Goal: Task Accomplishment & Management: Manage account settings

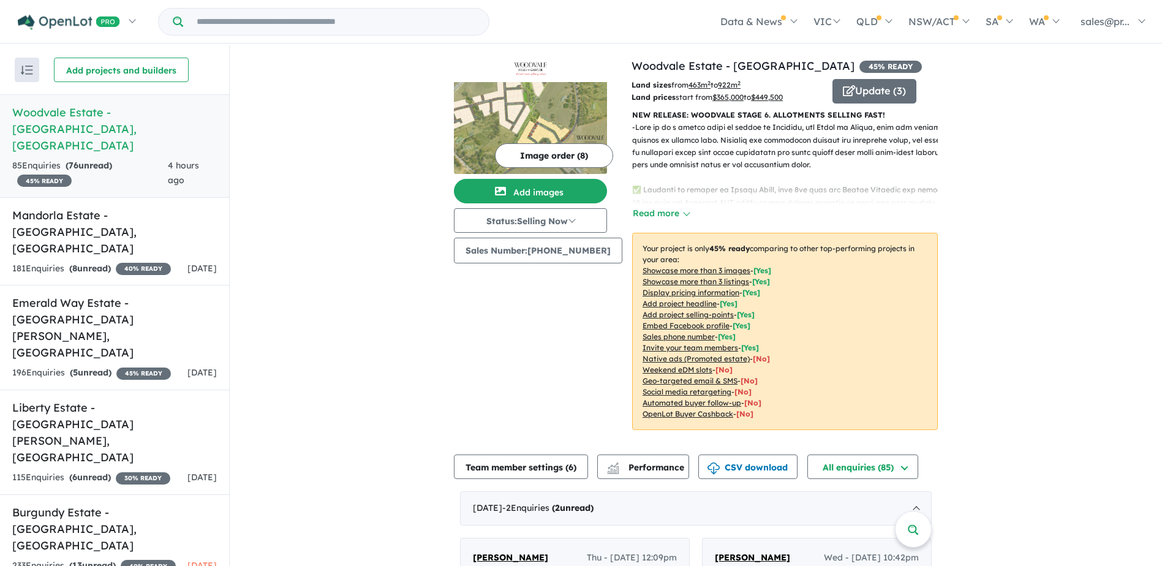
click at [175, 112] on h5 "Woodvale Estate - [GEOGRAPHIC_DATA] , [GEOGRAPHIC_DATA]" at bounding box center [114, 129] width 205 height 50
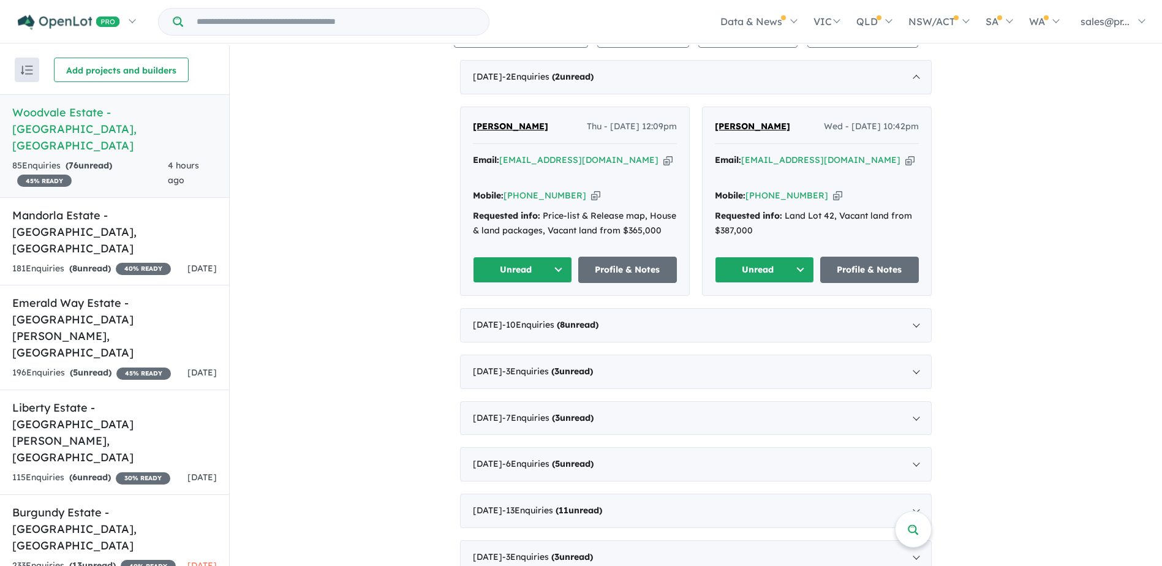
scroll to position [429, 0]
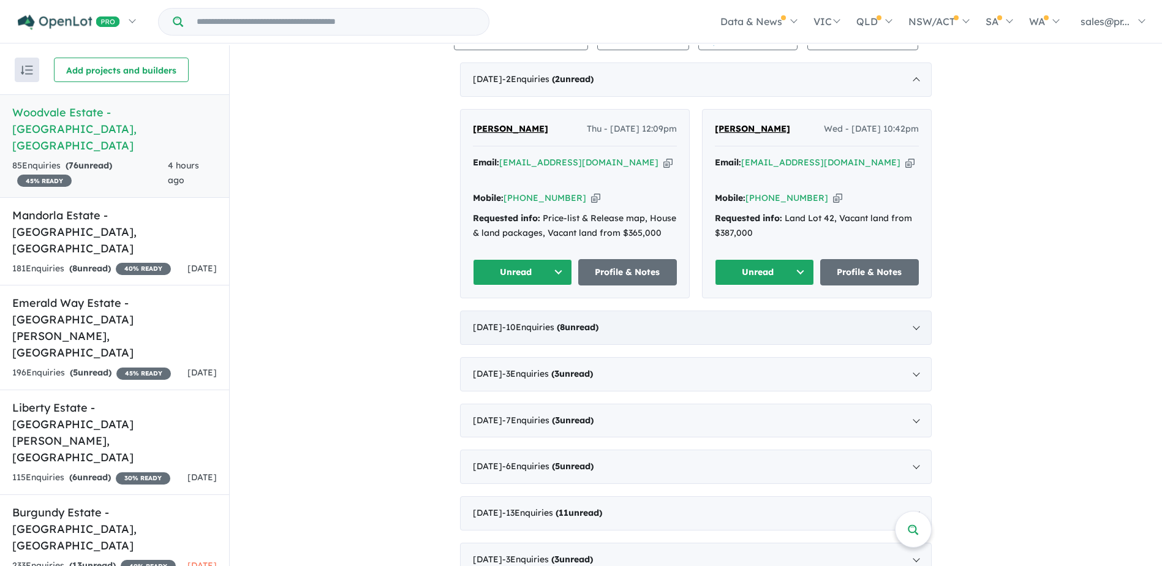
click at [635, 334] on div "[DATE] - 10 Enquir ies ( 8 unread)" at bounding box center [696, 328] width 472 height 34
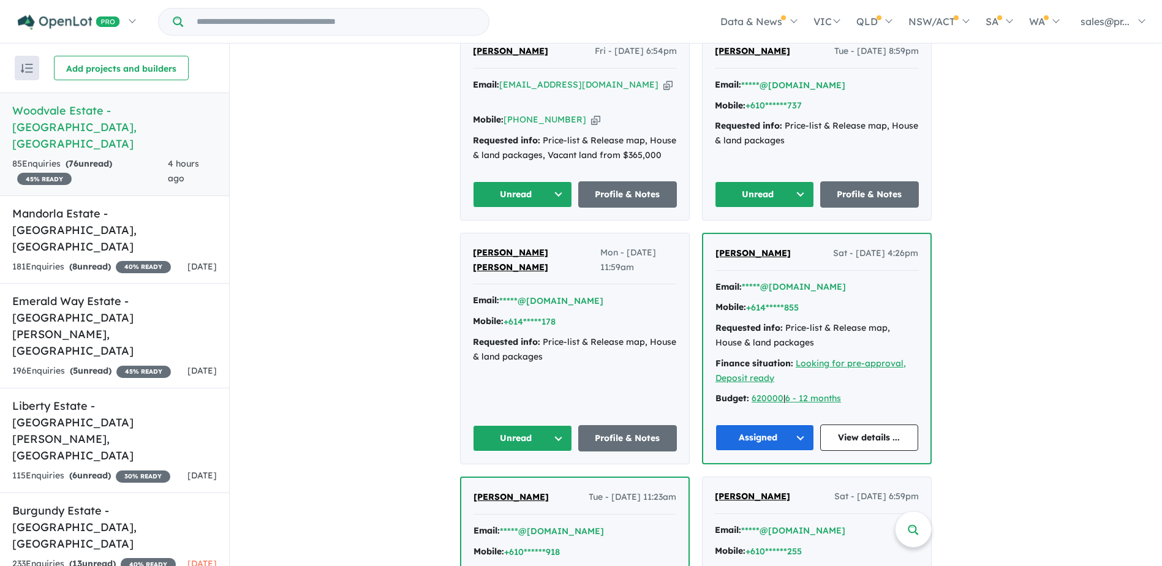
scroll to position [490, 0]
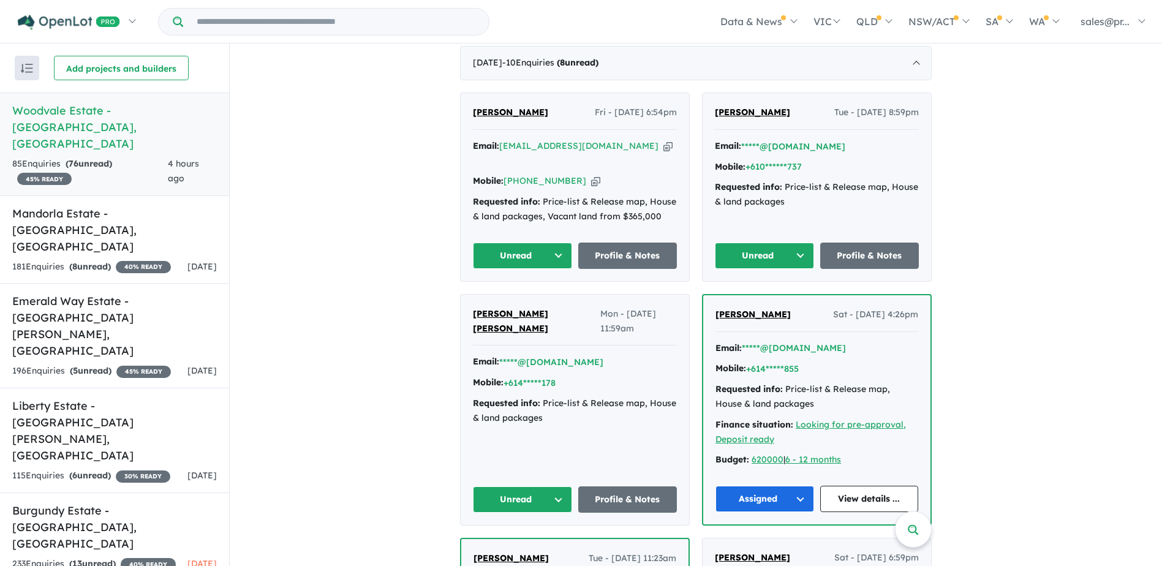
click at [528, 308] on span "[PERSON_NAME] [PERSON_NAME]" at bounding box center [510, 321] width 75 height 26
click at [556, 487] on button "Unread" at bounding box center [522, 500] width 99 height 26
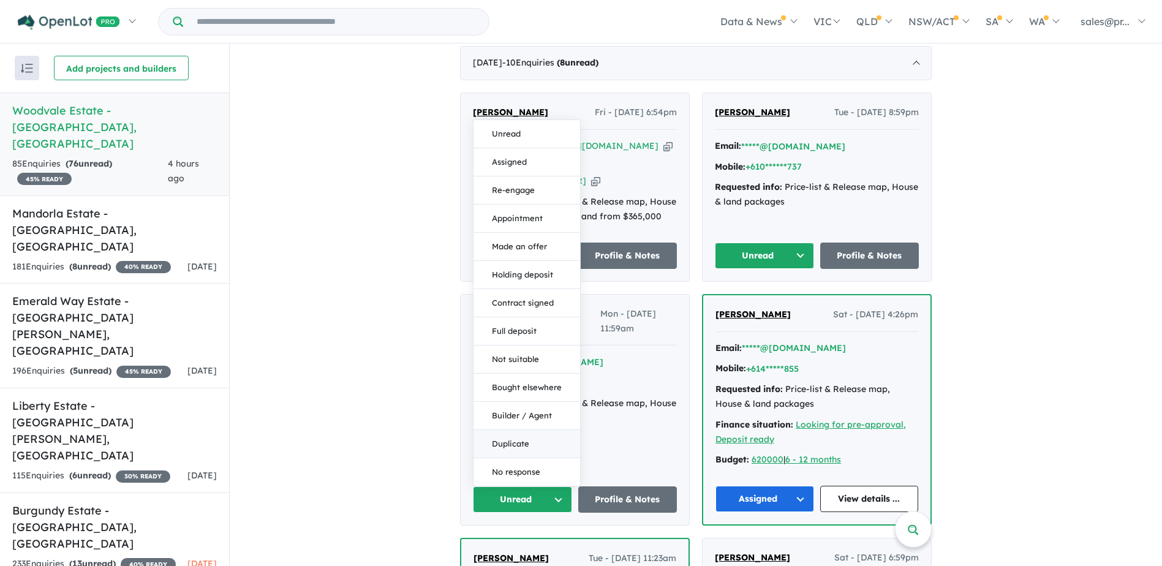
click at [526, 437] on button "Duplicate" at bounding box center [527, 444] width 107 height 28
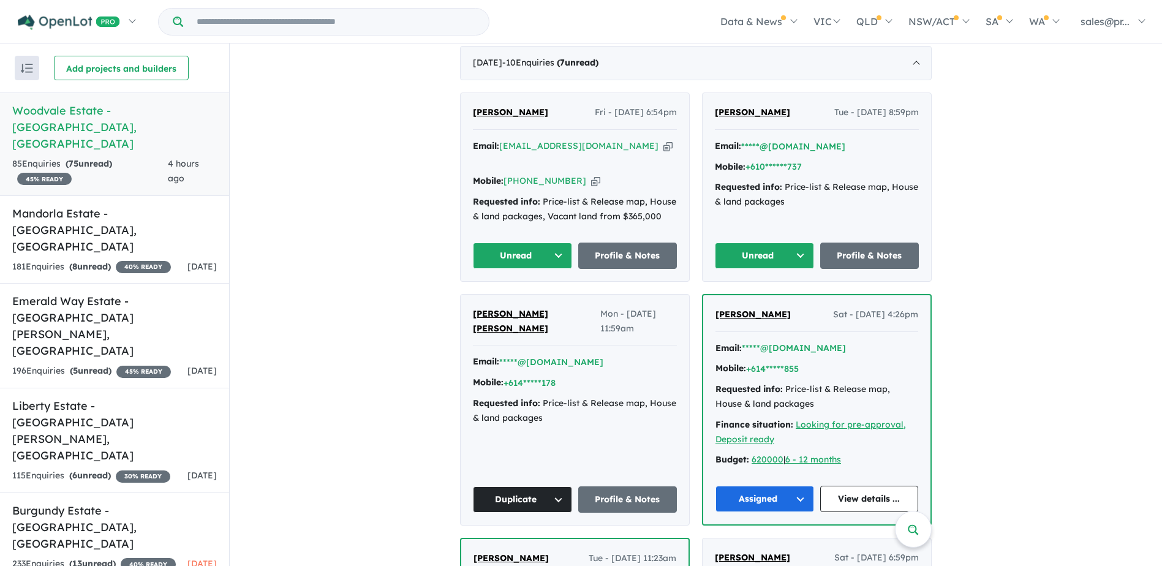
click at [770, 115] on span "[PERSON_NAME]" at bounding box center [752, 112] width 75 height 11
click at [793, 243] on button "Unread" at bounding box center [764, 256] width 99 height 26
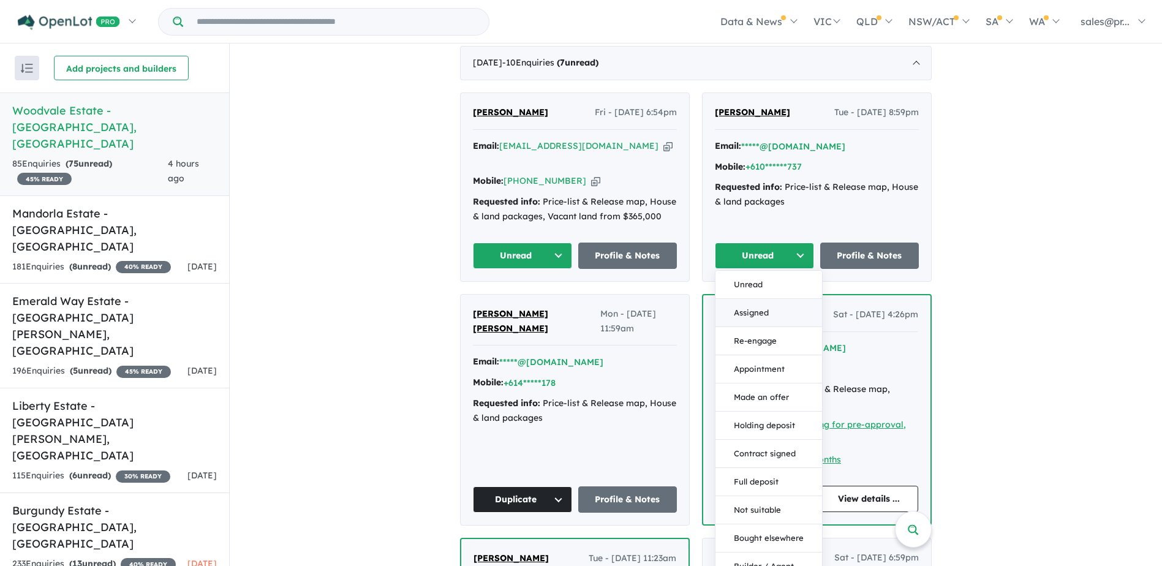
click at [760, 301] on button "Assigned" at bounding box center [769, 313] width 107 height 28
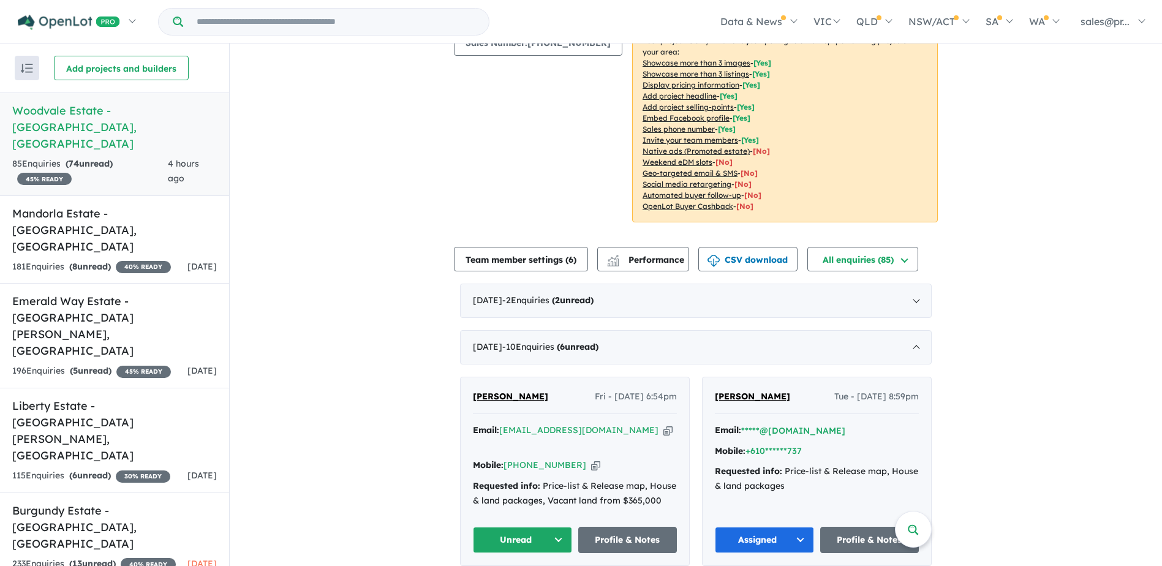
scroll to position [306, 0]
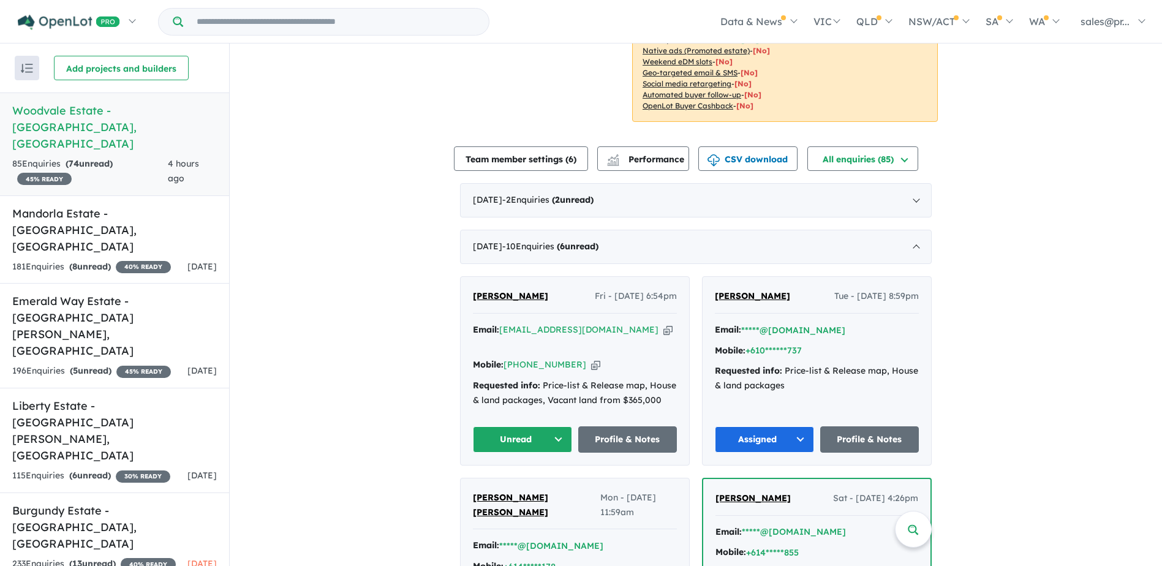
drag, startPoint x: 555, startPoint y: 417, endPoint x: 547, endPoint y: 417, distance: 7.4
click at [555, 426] on button "Unread" at bounding box center [522, 439] width 99 height 26
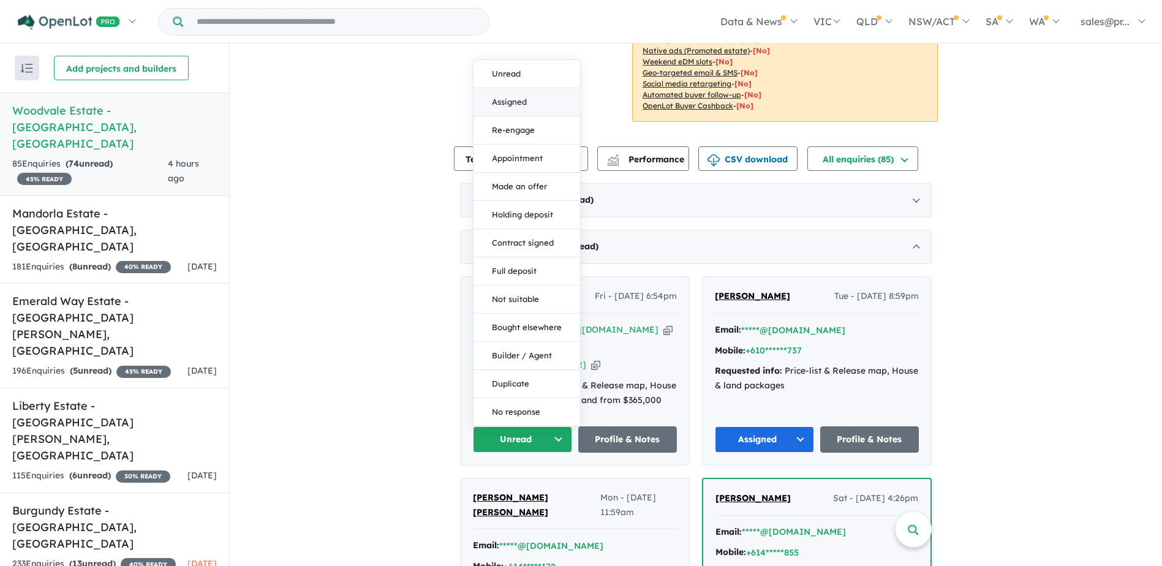
click at [516, 88] on button "Assigned" at bounding box center [527, 102] width 107 height 28
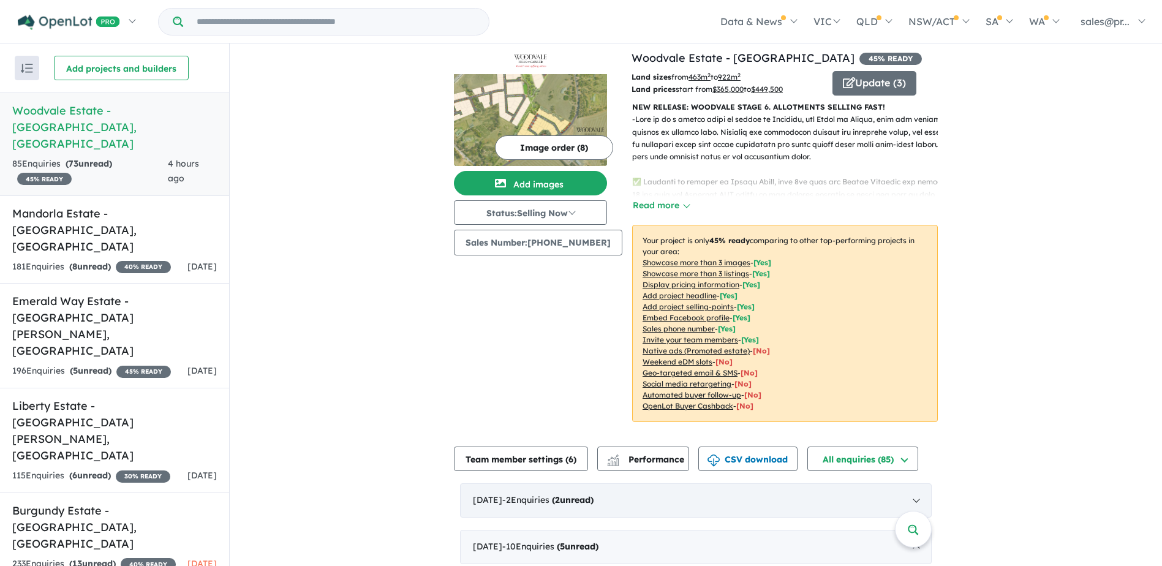
scroll to position [0, 0]
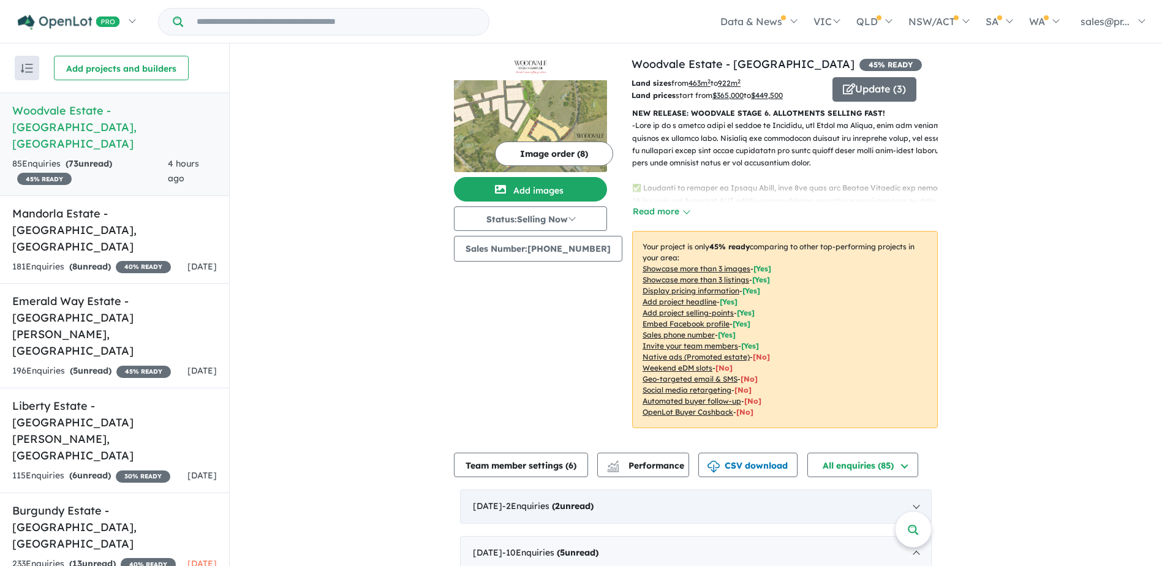
click at [561, 508] on span "- 2 Enquir ies ( 2 unread)" at bounding box center [547, 506] width 91 height 11
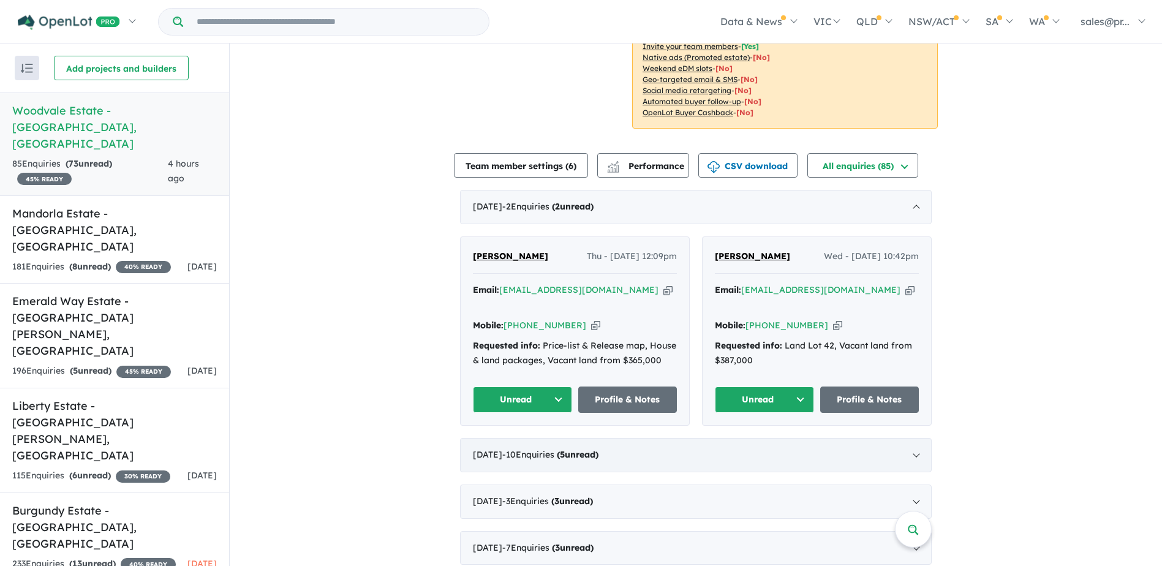
scroll to position [306, 0]
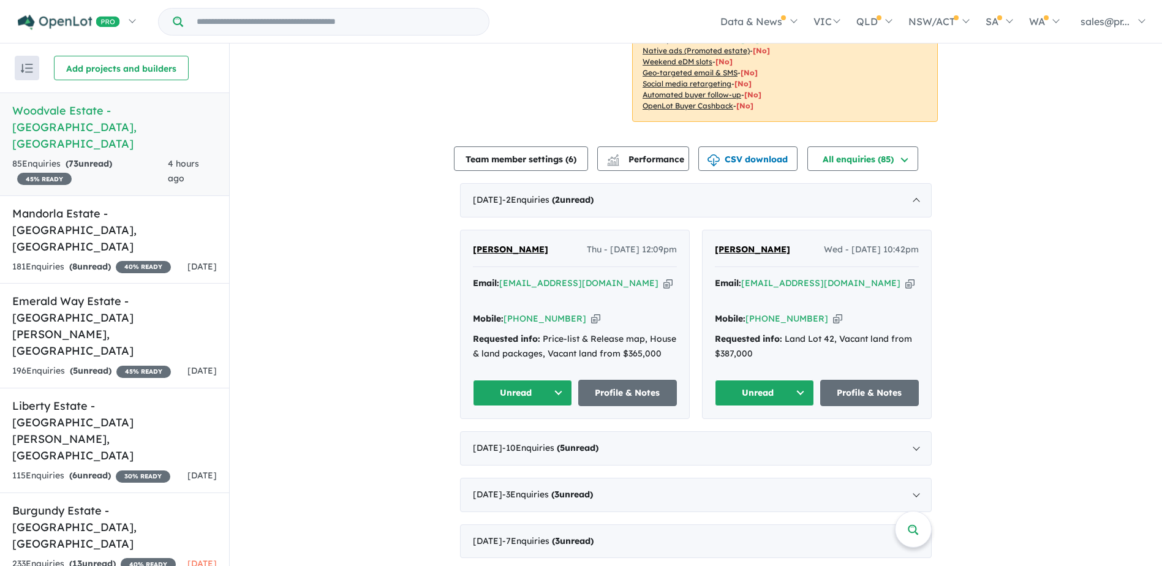
click at [793, 390] on button "Unread" at bounding box center [764, 393] width 99 height 26
click at [760, 444] on button "Assigned" at bounding box center [769, 450] width 107 height 28
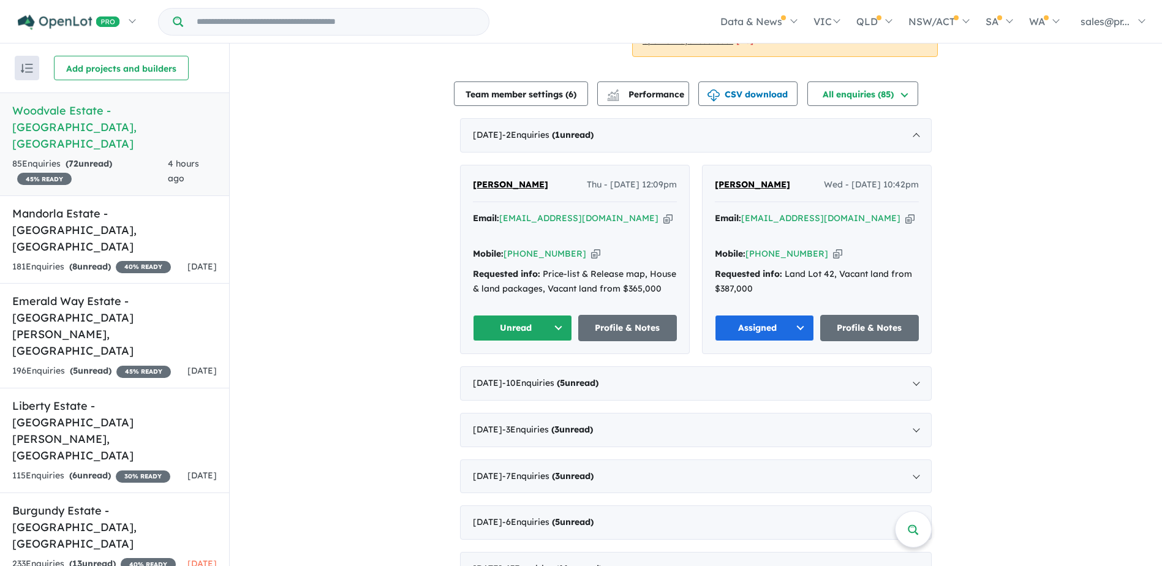
scroll to position [368, 0]
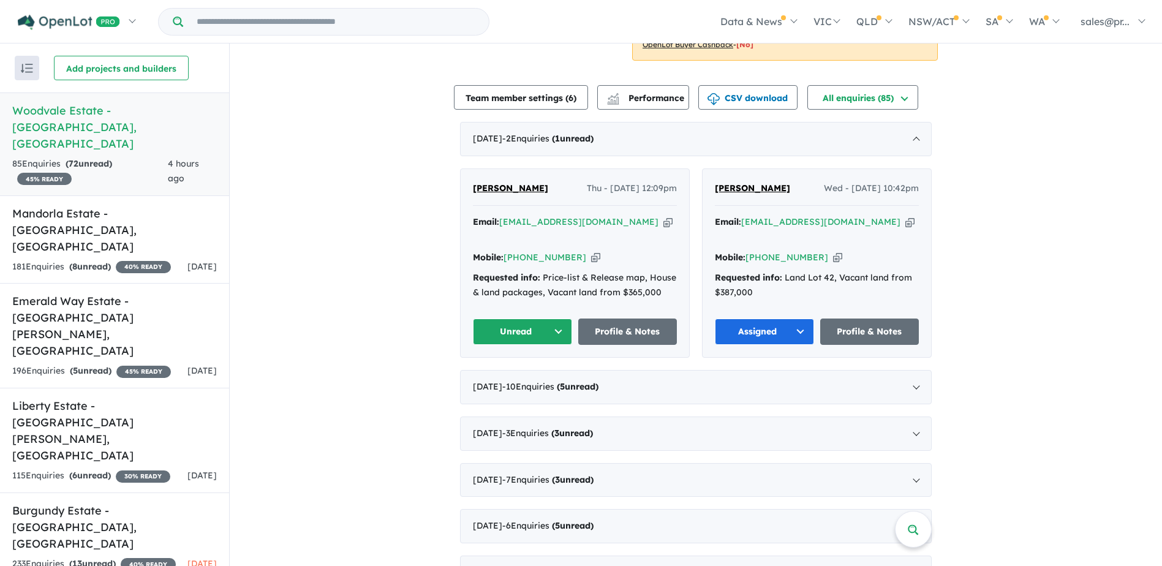
click at [556, 330] on button "Unread" at bounding box center [522, 332] width 99 height 26
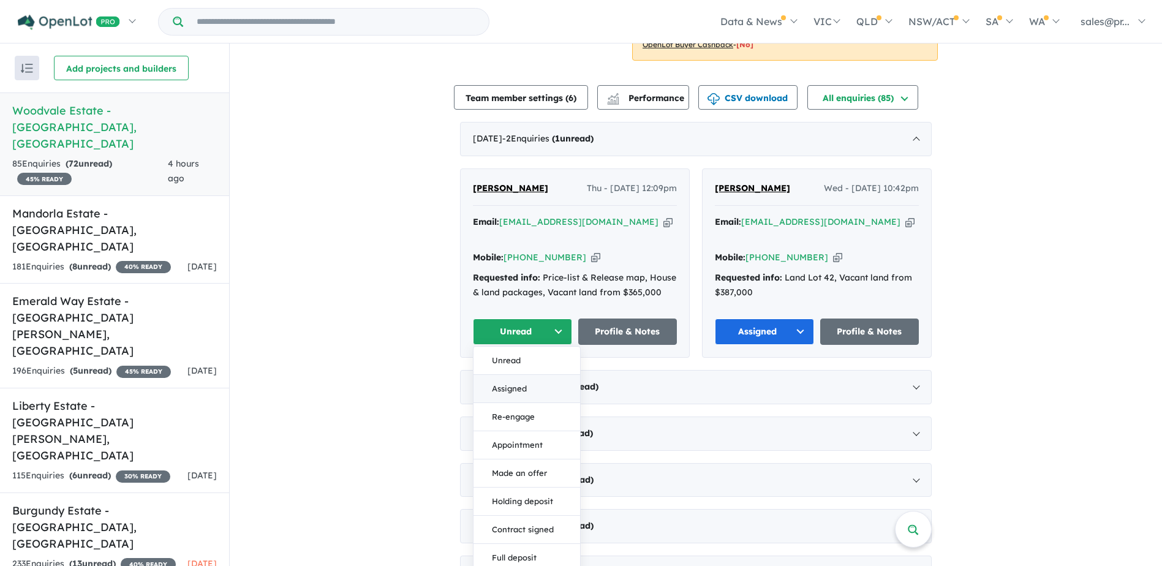
click at [518, 385] on button "Assigned" at bounding box center [527, 389] width 107 height 28
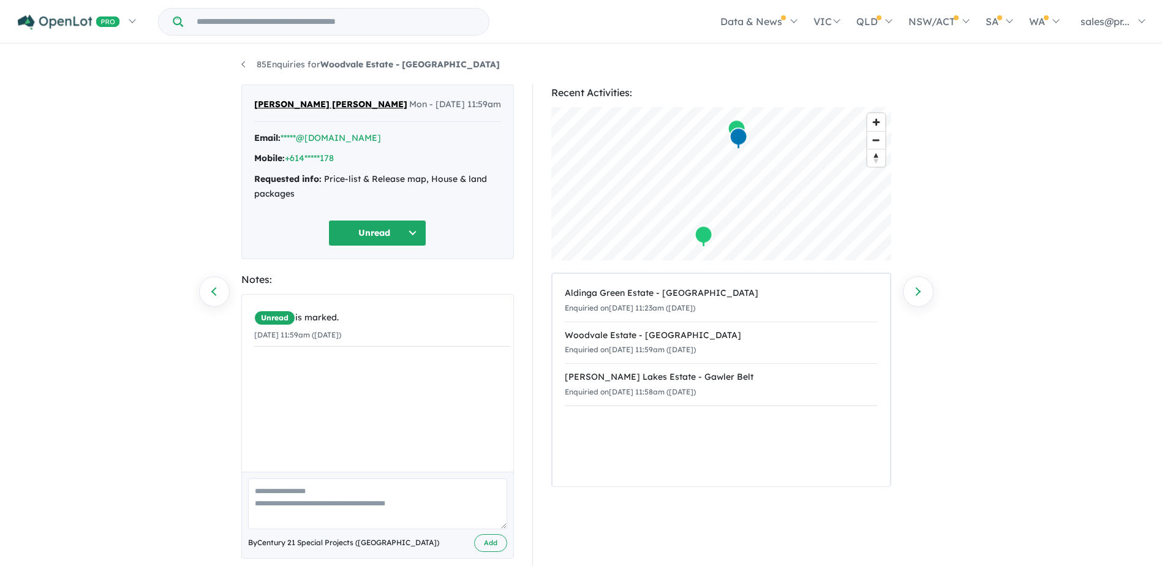
click at [390, 228] on button "Unread" at bounding box center [377, 233] width 98 height 26
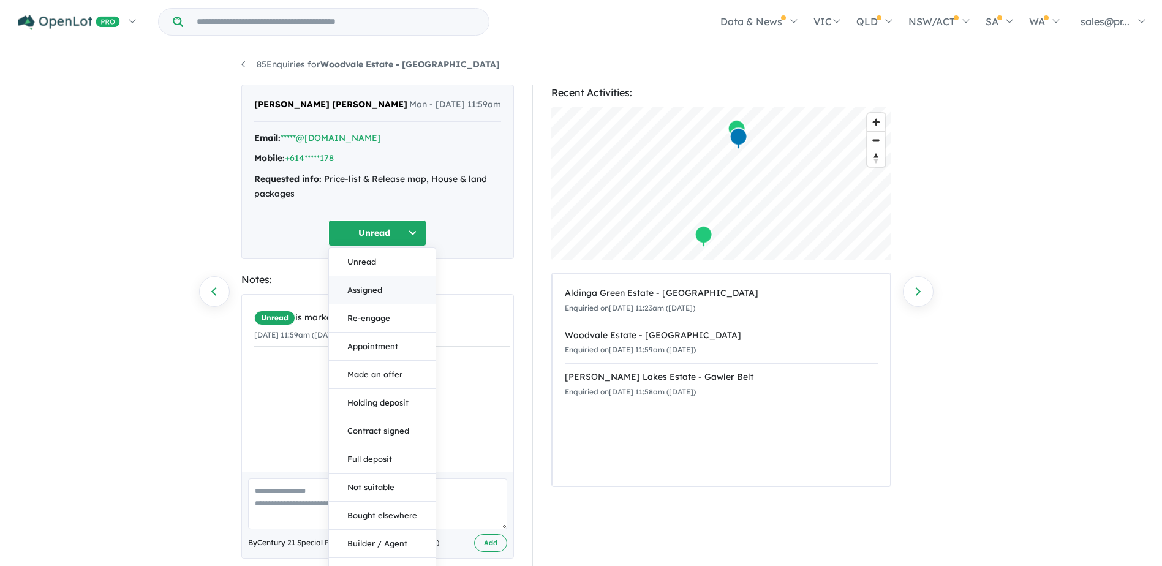
click at [381, 286] on button "Assigned" at bounding box center [382, 290] width 107 height 28
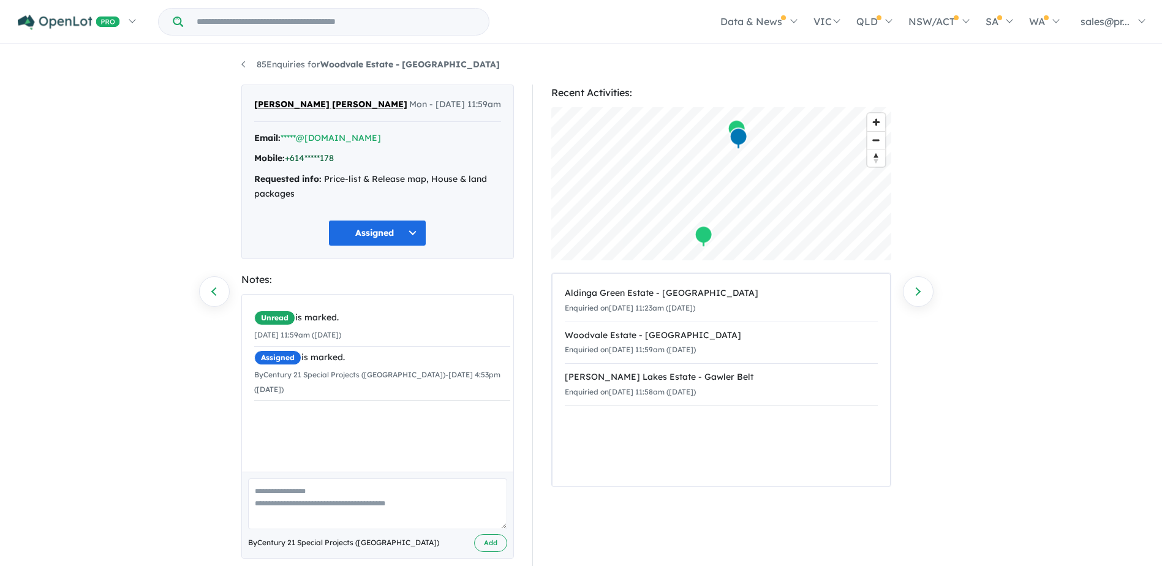
click at [331, 156] on link "+614*****178" at bounding box center [309, 158] width 49 height 11
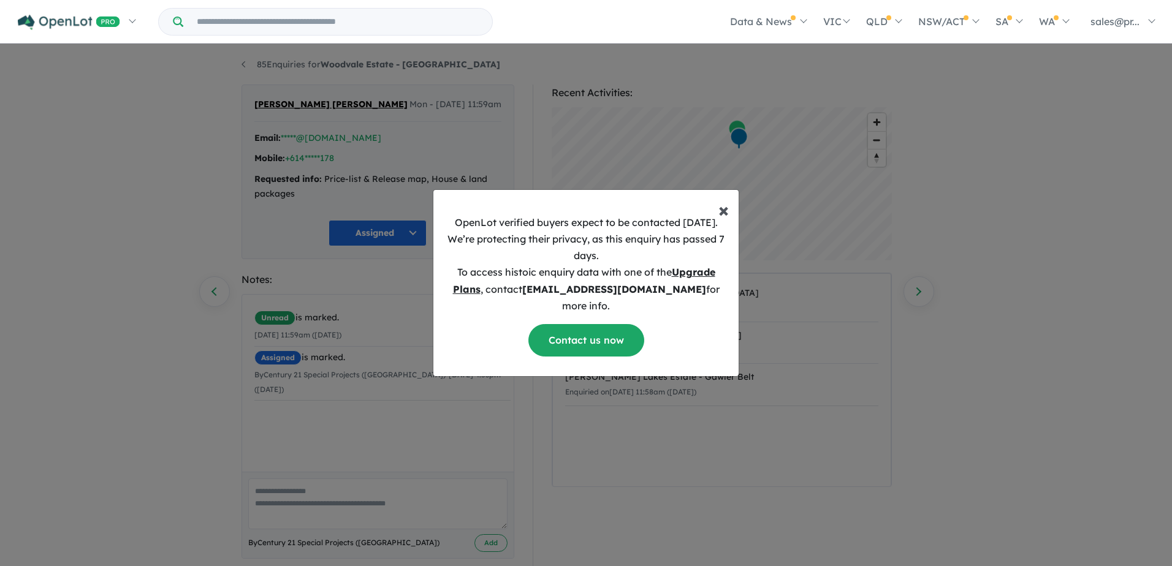
click at [737, 214] on button "× Close" at bounding box center [723, 204] width 30 height 29
